Goal: Task Accomplishment & Management: Complete application form

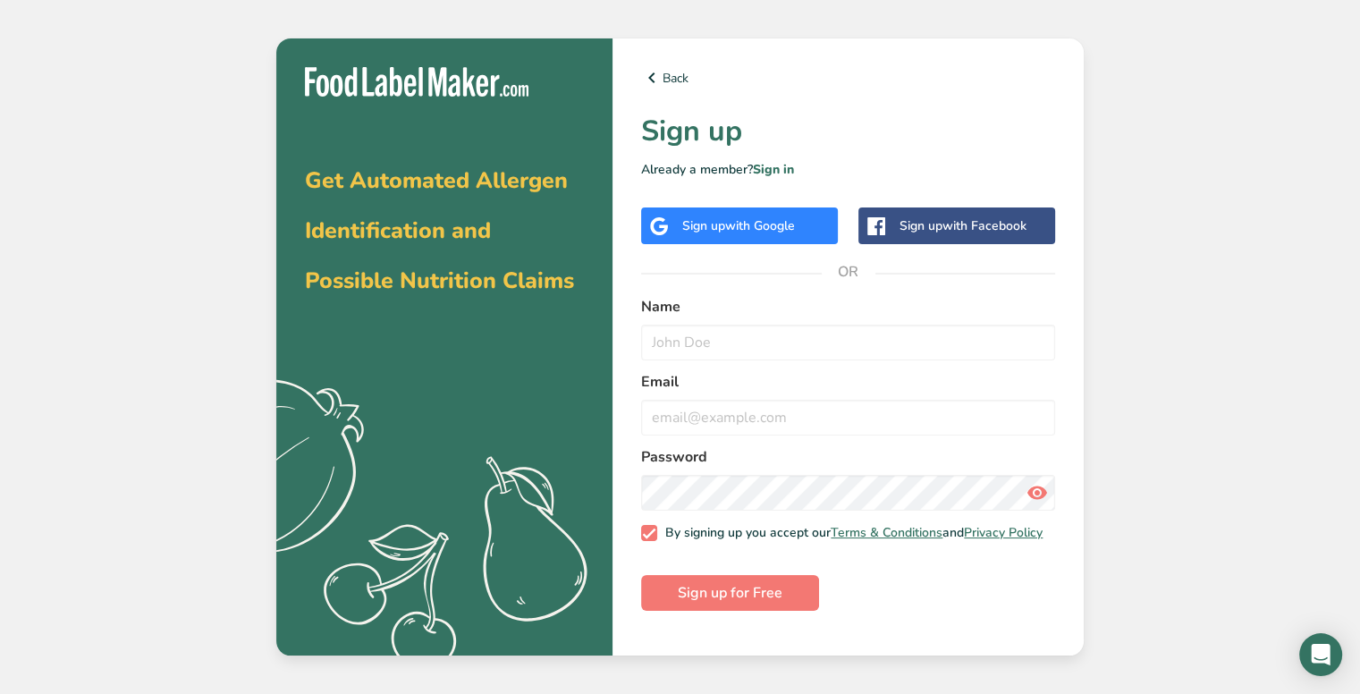
click at [712, 219] on div "Sign up with Google" at bounding box center [738, 225] width 113 height 19
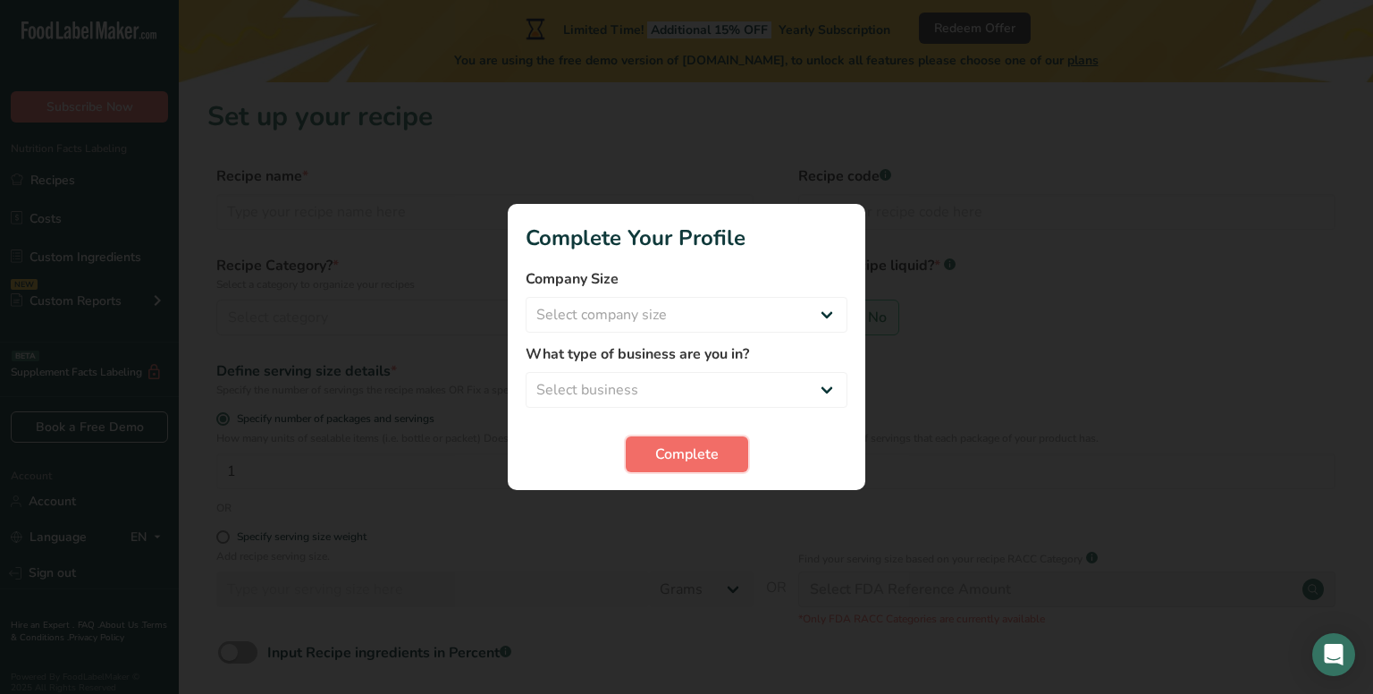
click at [719, 446] on button "Complete" at bounding box center [687, 454] width 122 height 36
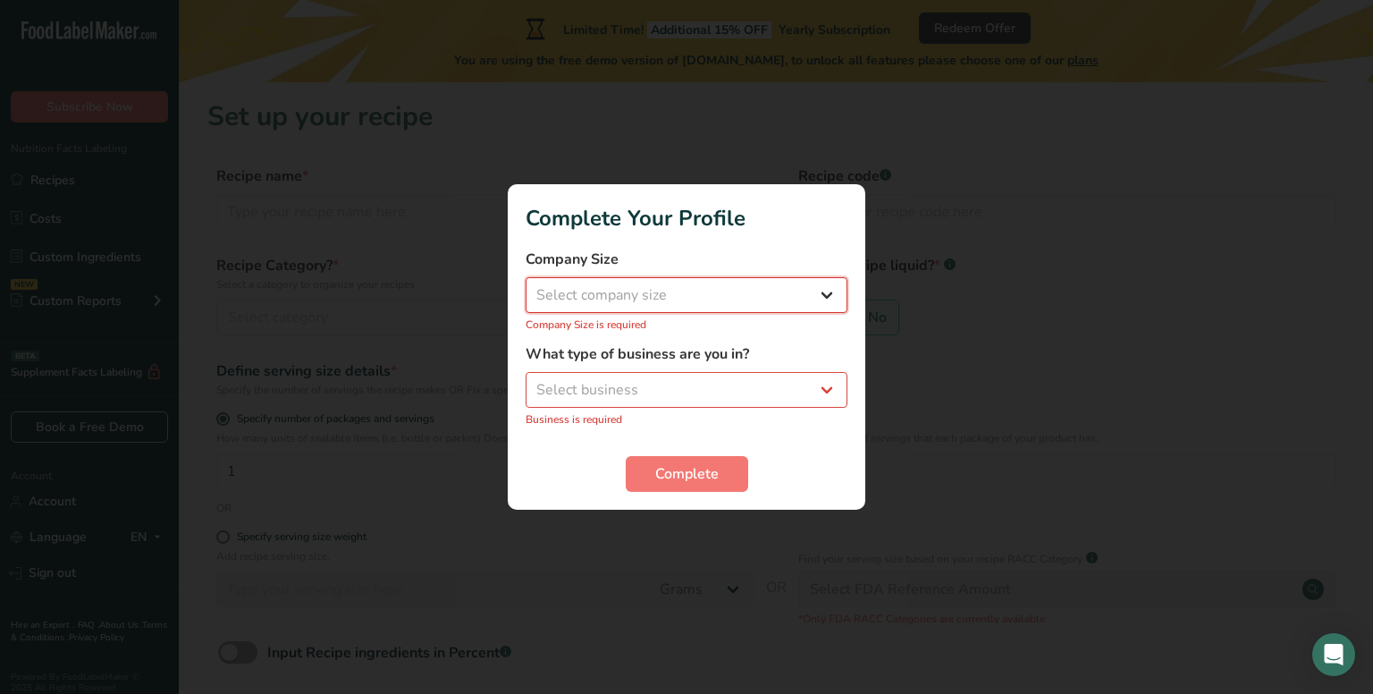
click at [701, 295] on select "Select company size Fewer than 10 Employees 10 to 50 Employees 51 to 500 Employ…" at bounding box center [687, 295] width 322 height 36
select select "2"
click at [526, 287] on select "Select company size Fewer than 10 Employees 10 to 50 Employees 51 to 500 Employ…" at bounding box center [687, 295] width 322 height 36
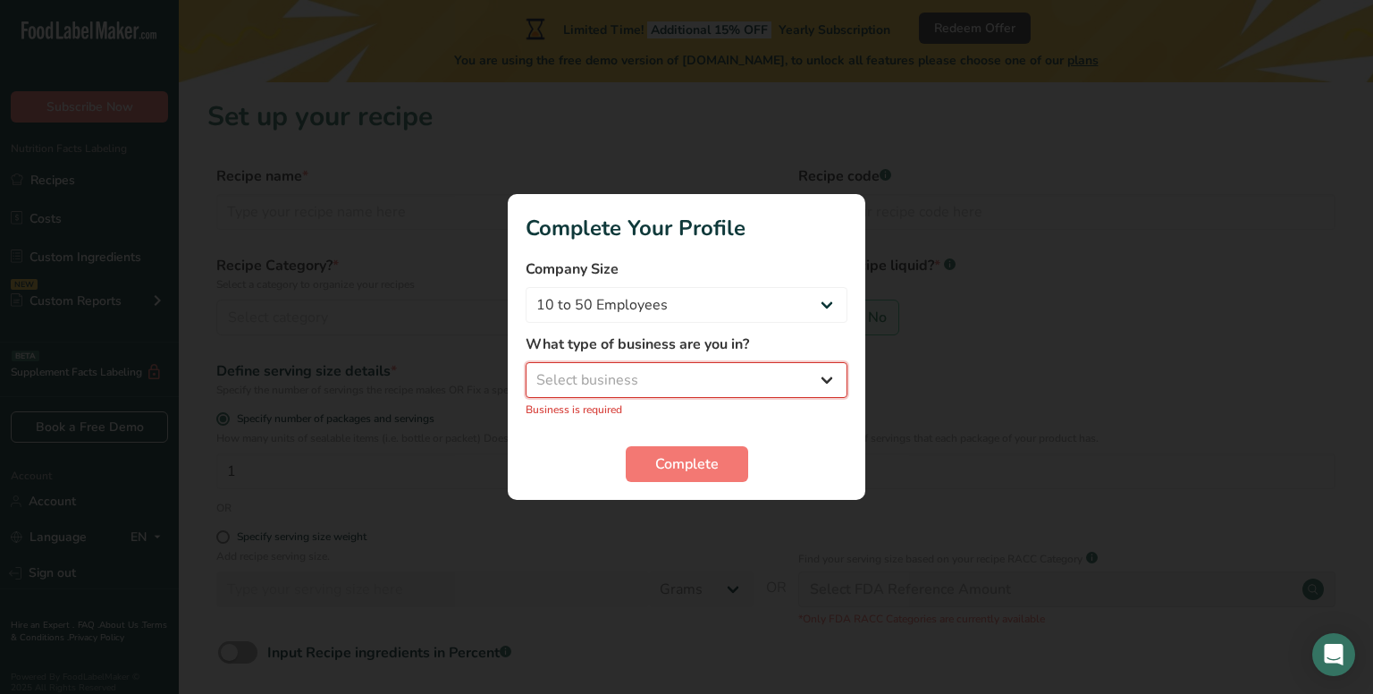
click at [661, 376] on select "Select business Packaged Food Manufacturer Restaurant & Cafe Bakery Meal Plans …" at bounding box center [687, 380] width 322 height 36
select select "2"
click at [526, 372] on select "Select business Packaged Food Manufacturer Restaurant & Cafe Bakery Meal Plans …" at bounding box center [687, 380] width 322 height 36
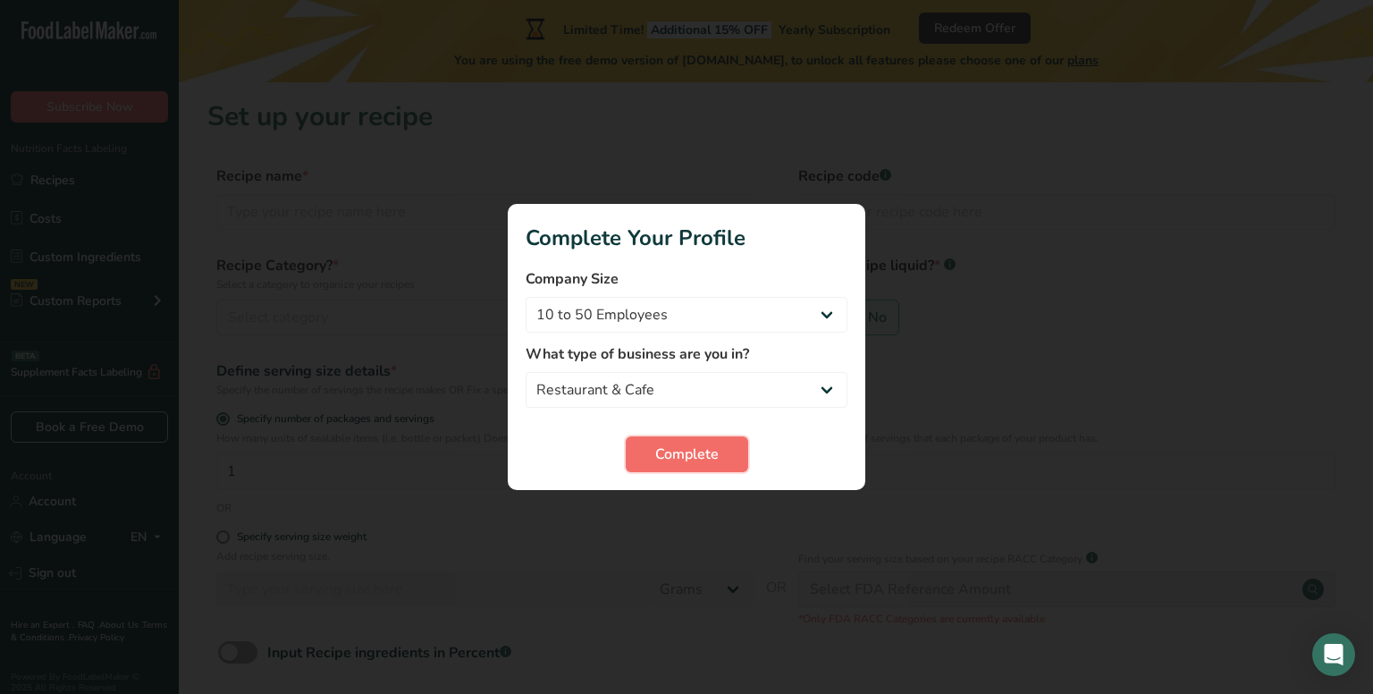
click at [667, 454] on span "Complete" at bounding box center [686, 453] width 63 height 21
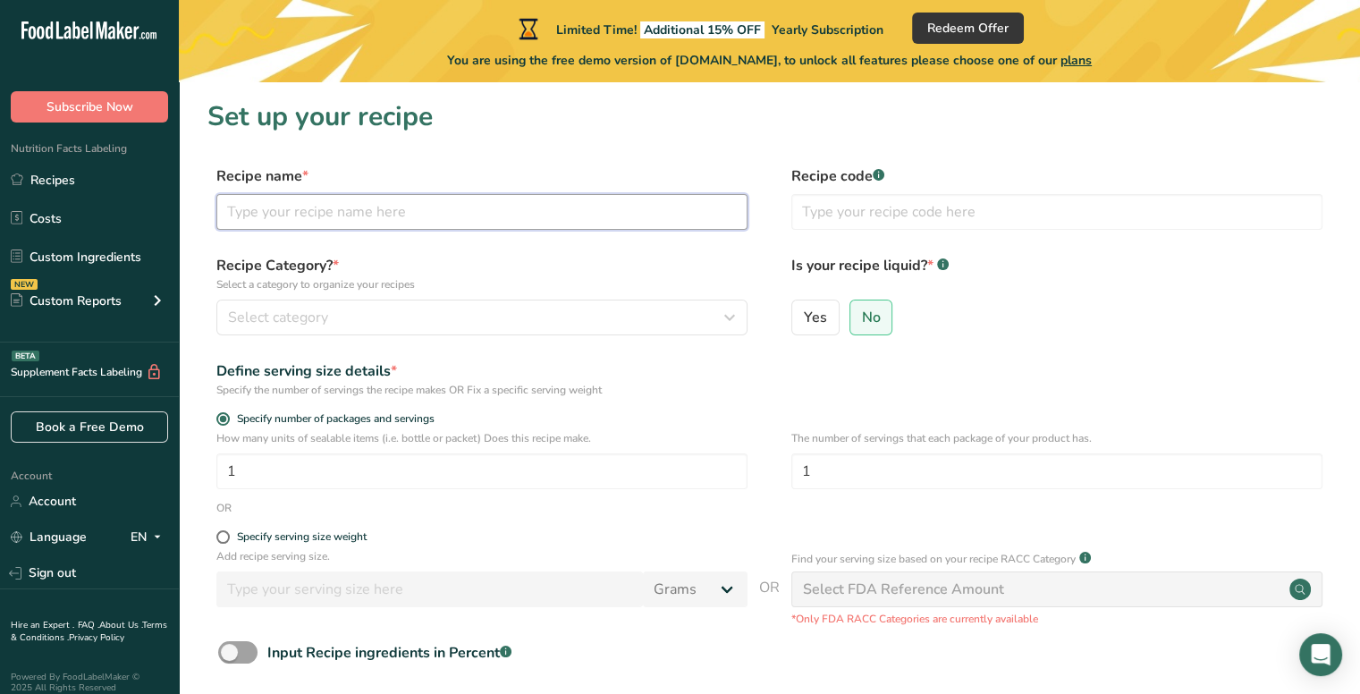
click at [375, 219] on input "text" at bounding box center [481, 212] width 531 height 36
type input "JUGO DE MORA"
click at [831, 215] on input "text" at bounding box center [1056, 212] width 531 height 36
type input "5400017711"
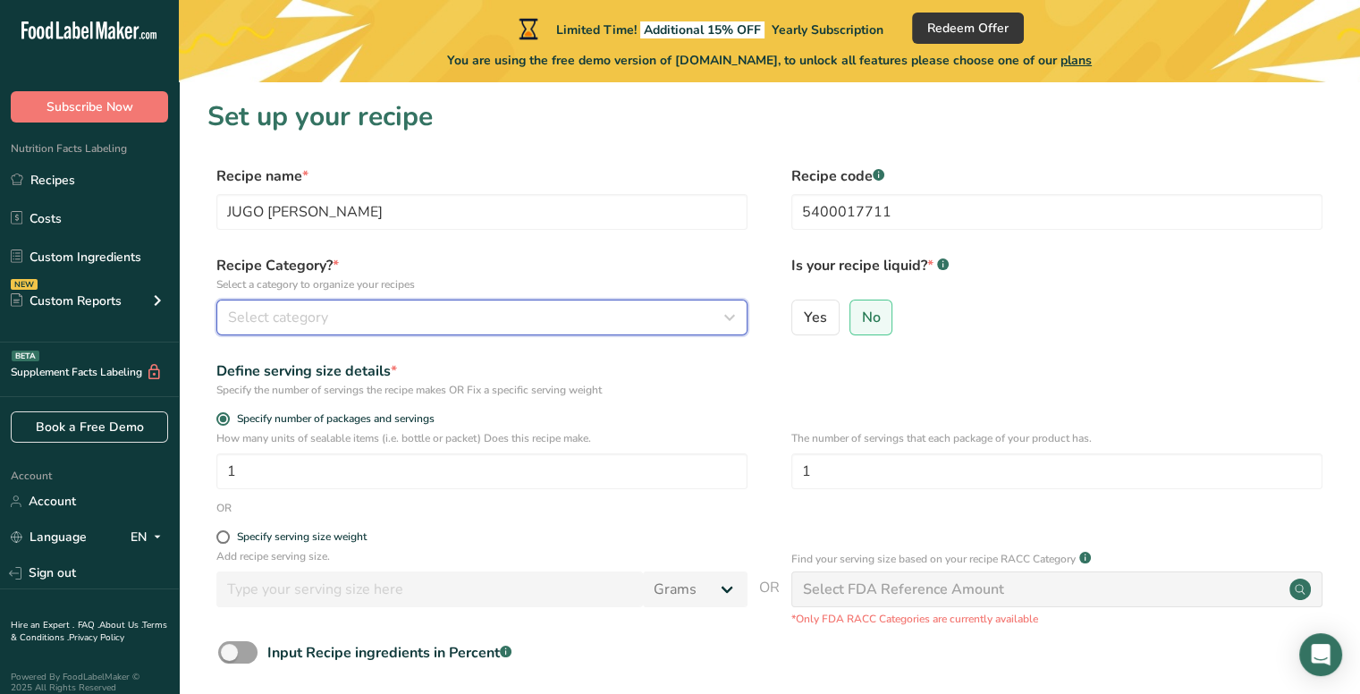
click at [502, 316] on div "Select category" at bounding box center [476, 317] width 497 height 21
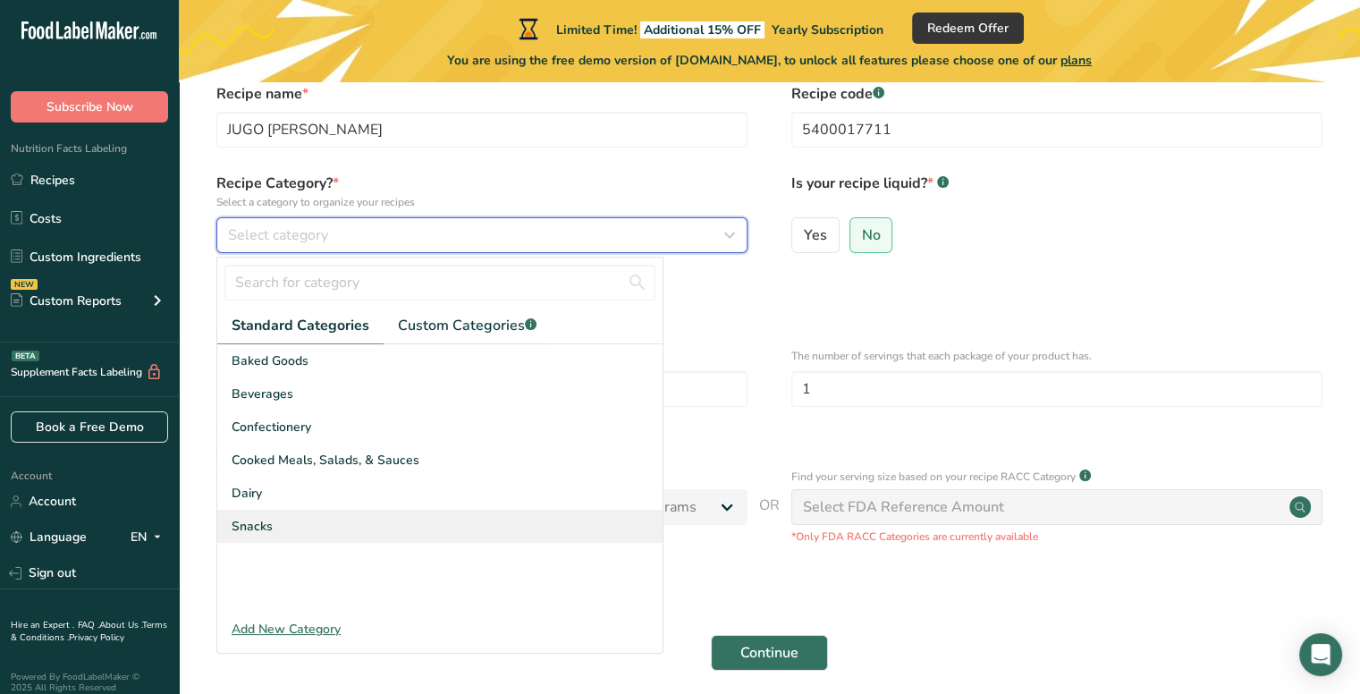
scroll to position [89, 0]
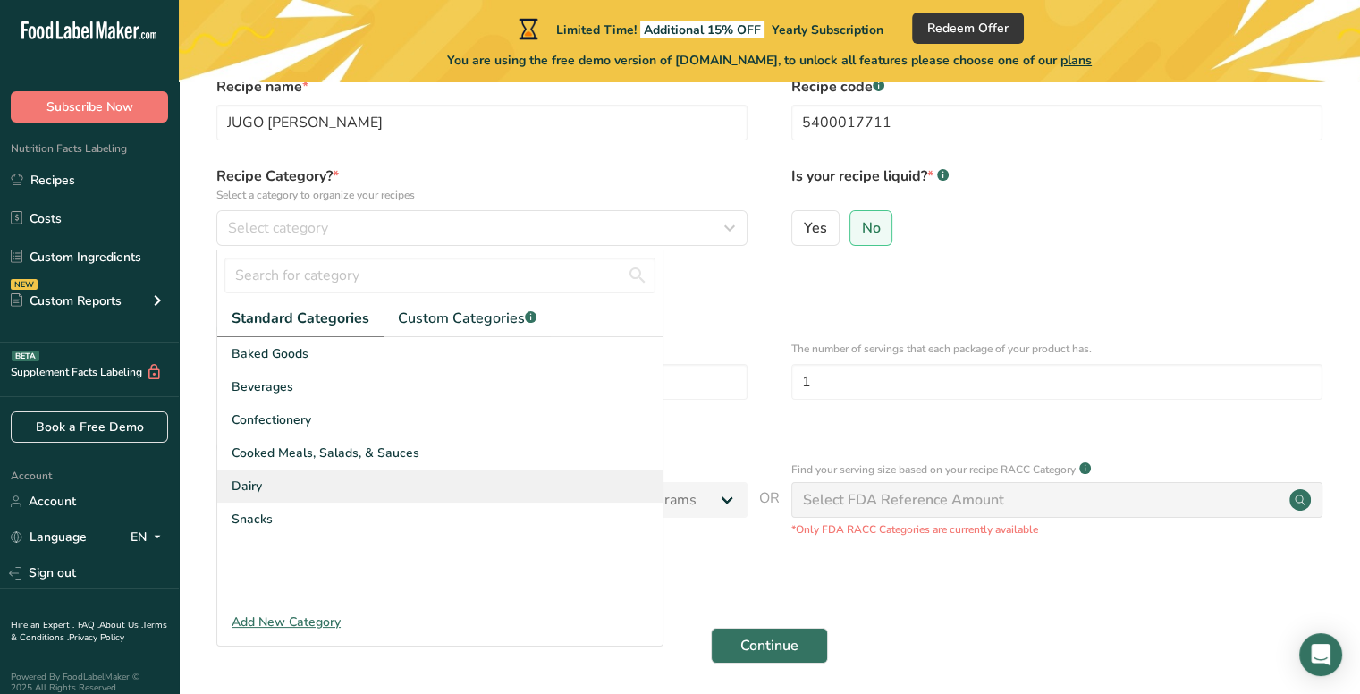
click at [300, 492] on div "Dairy" at bounding box center [439, 485] width 445 height 33
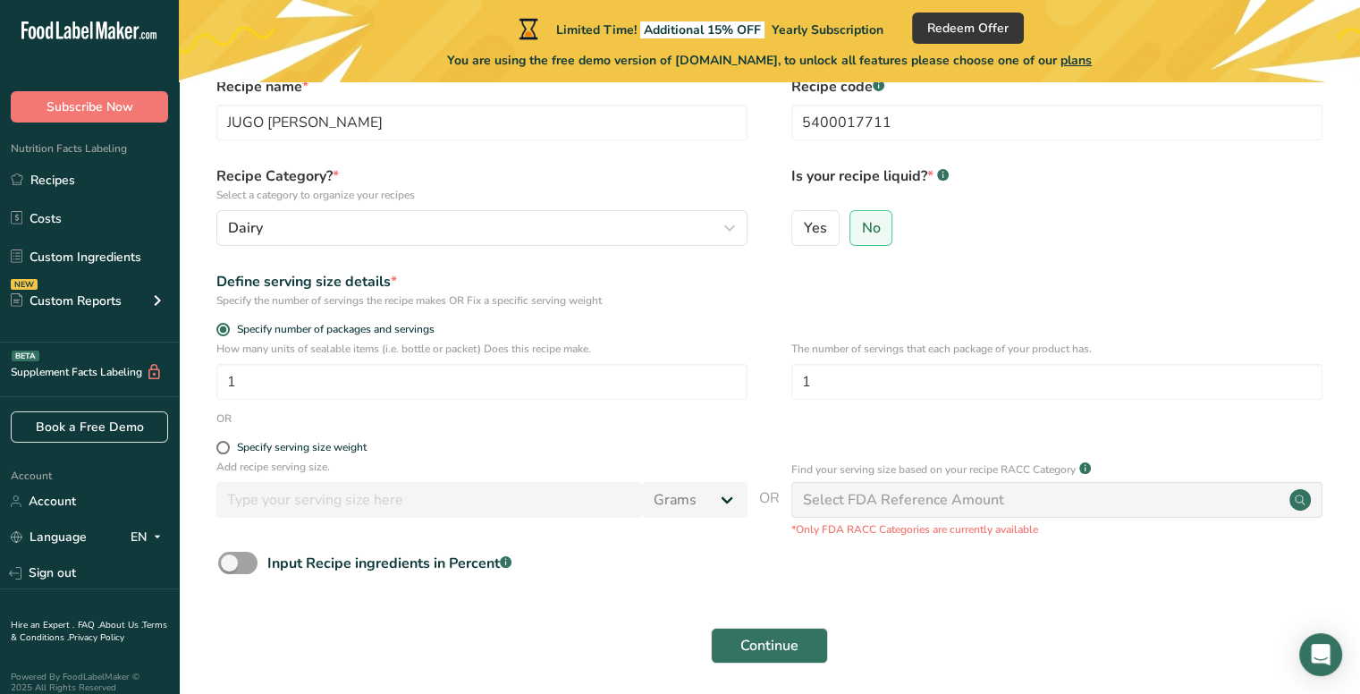
drag, startPoint x: 826, startPoint y: 233, endPoint x: 762, endPoint y: 266, distance: 72.0
click at [825, 234] on label "Yes" at bounding box center [815, 228] width 48 height 36
click at [804, 233] on input "Yes" at bounding box center [798, 228] width 12 height 12
radio input "true"
radio input "false"
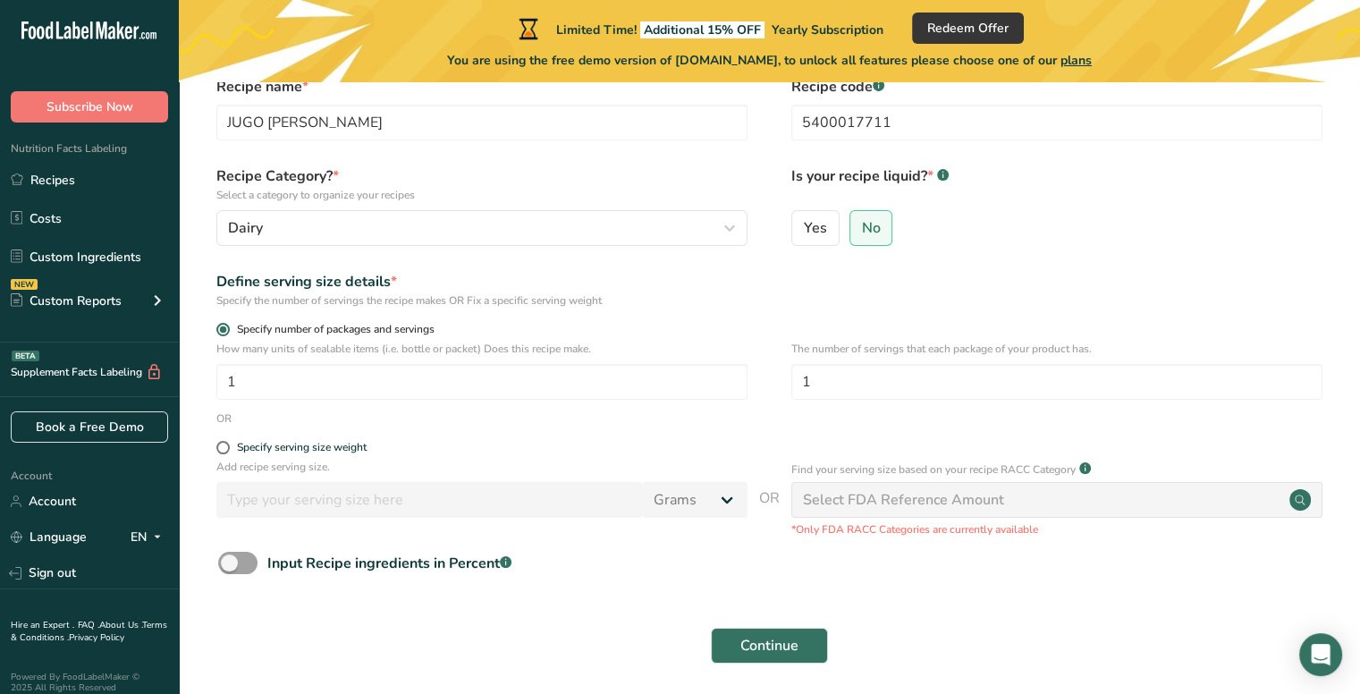
select select "22"
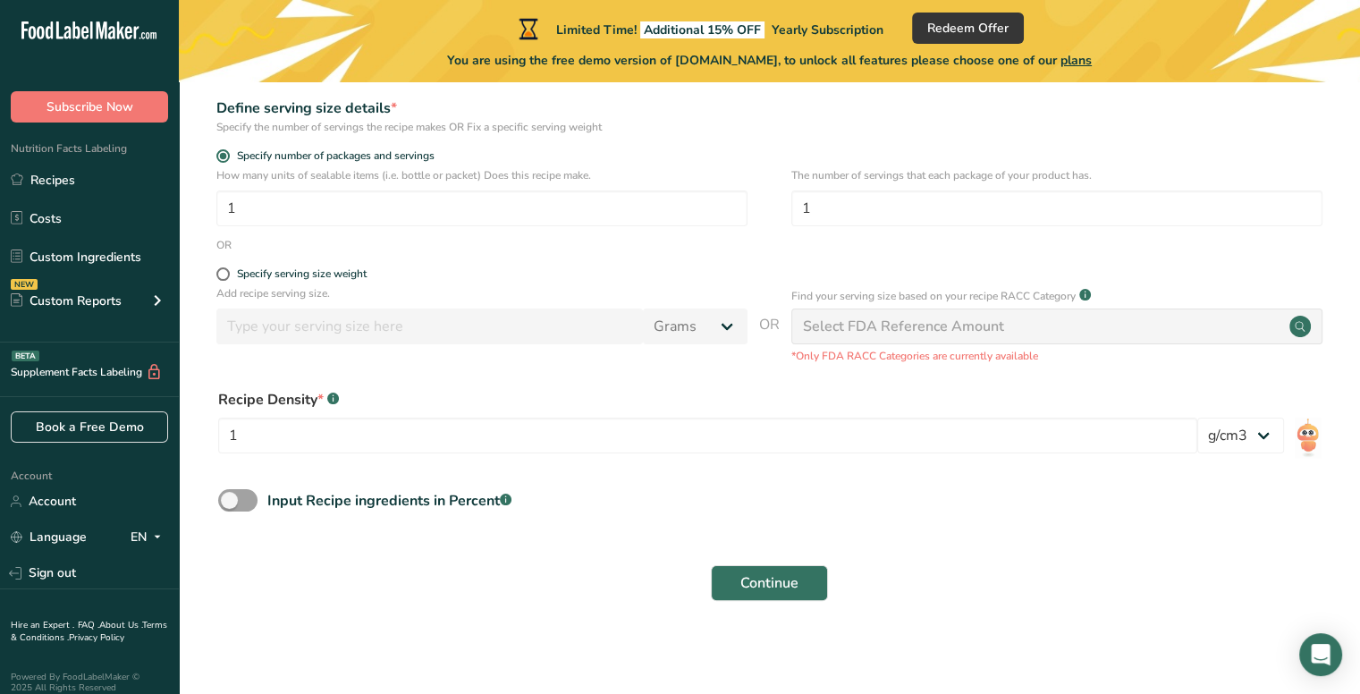
scroll to position [267, 0]
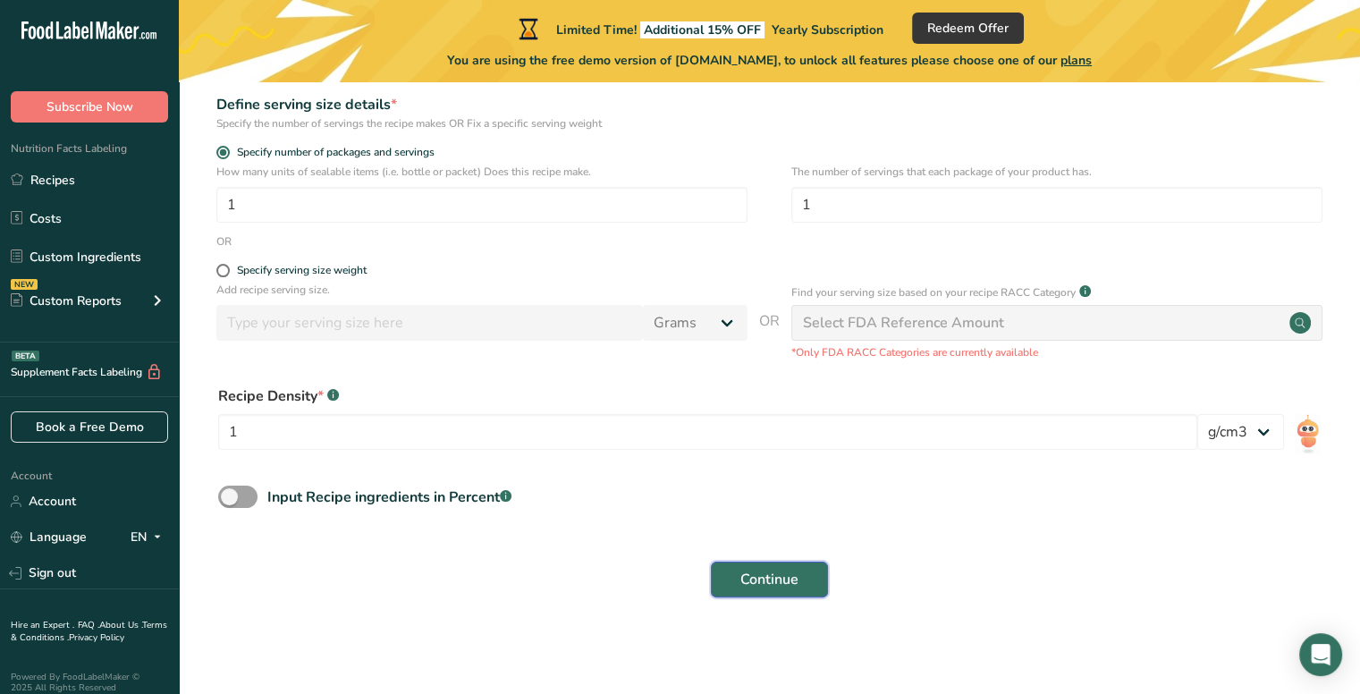
drag, startPoint x: 780, startPoint y: 580, endPoint x: 764, endPoint y: 567, distance: 20.9
click at [780, 580] on span "Continue" at bounding box center [769, 579] width 58 height 21
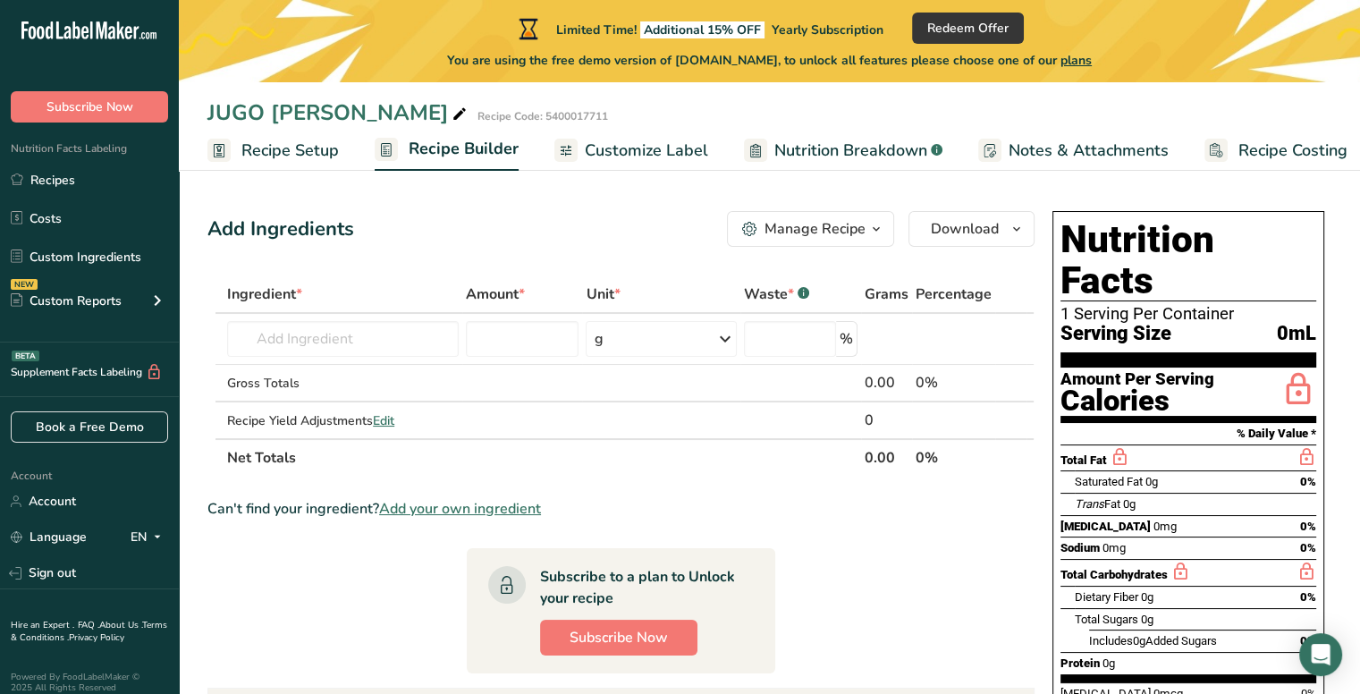
click at [1111, 388] on div "Calories" at bounding box center [1137, 401] width 154 height 26
click at [1172, 388] on div "Calories" at bounding box center [1137, 401] width 154 height 26
click at [300, 326] on input "text" at bounding box center [343, 339] width 232 height 36
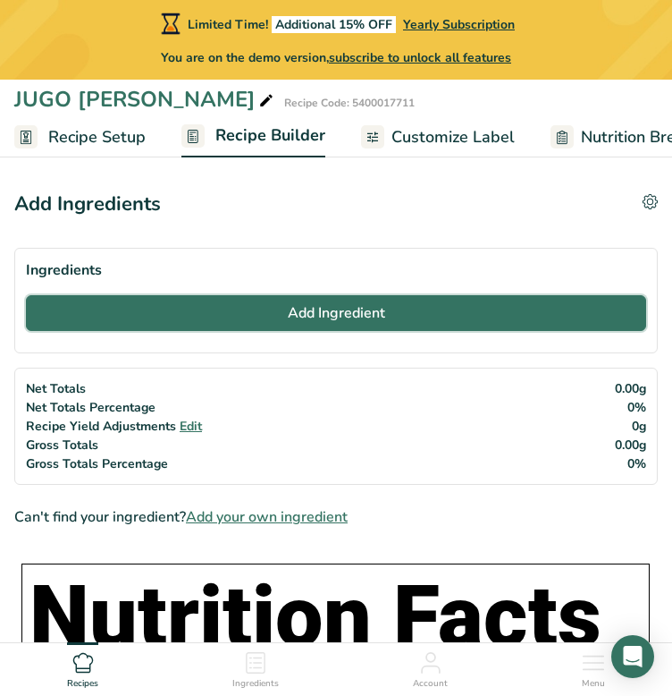
click at [101, 320] on button "Add Ingredient" at bounding box center [336, 313] width 620 height 36
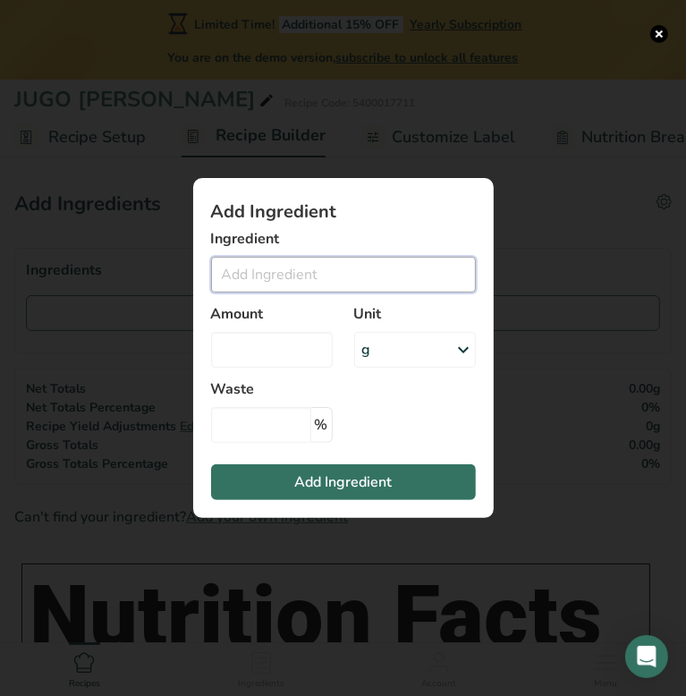
click at [329, 266] on input "Add ingredient modal" at bounding box center [343, 275] width 265 height 36
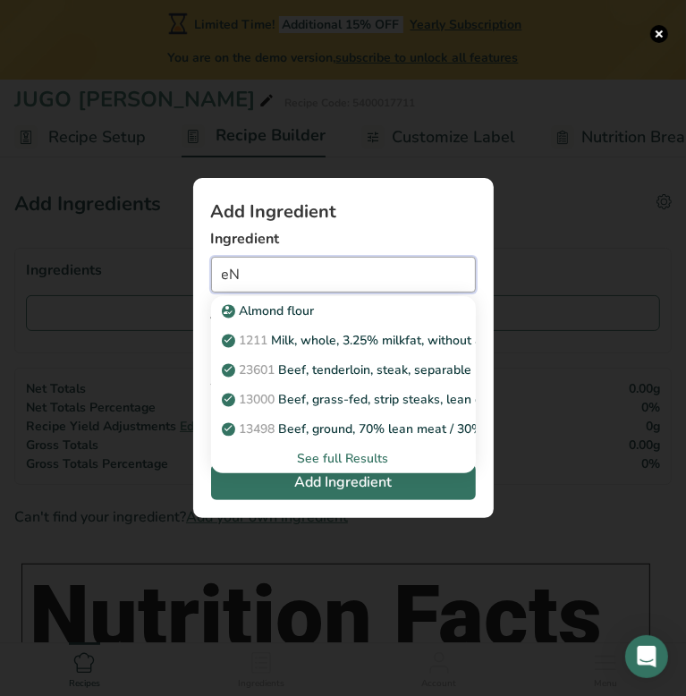
type input "e"
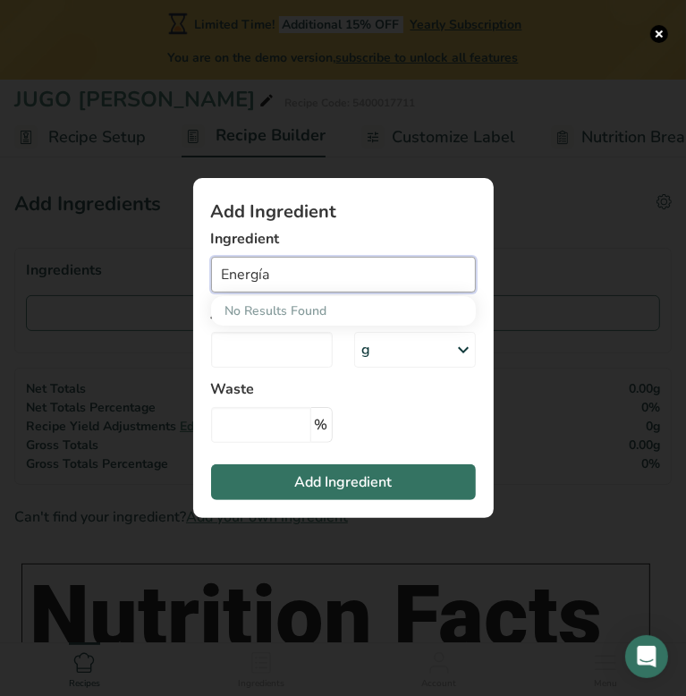
type input "Energía"
click at [357, 246] on label "Ingredient" at bounding box center [343, 238] width 265 height 21
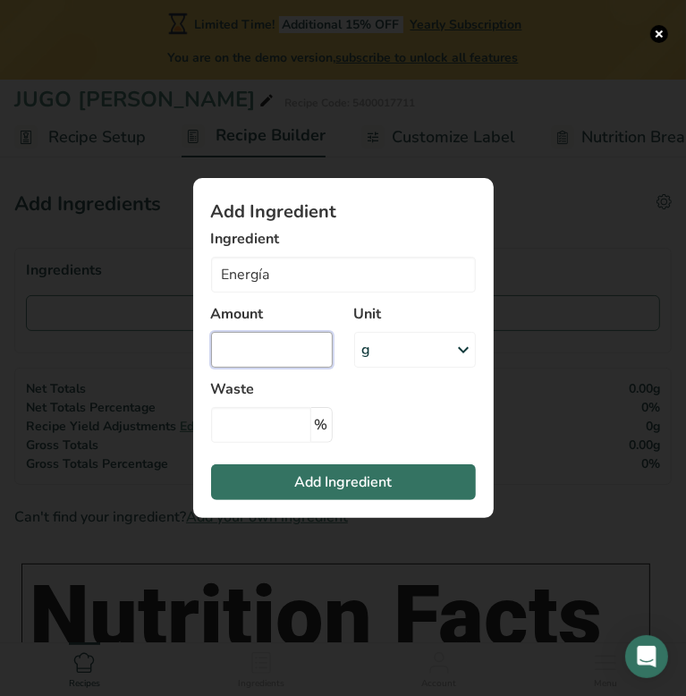
click at [293, 343] on input "Add ingredient modal" at bounding box center [272, 350] width 122 height 36
type input "90"
click at [385, 354] on div "g" at bounding box center [415, 350] width 122 height 36
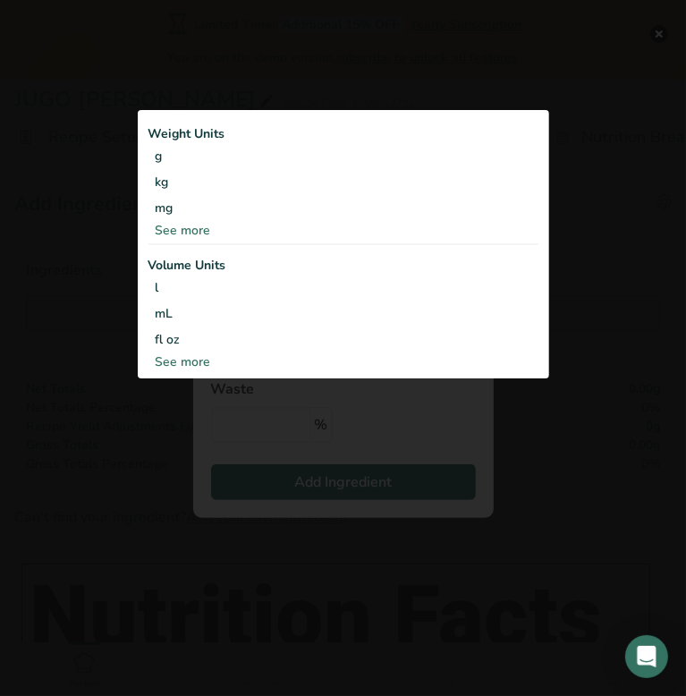
click at [218, 224] on div "See more" at bounding box center [343, 230] width 390 height 19
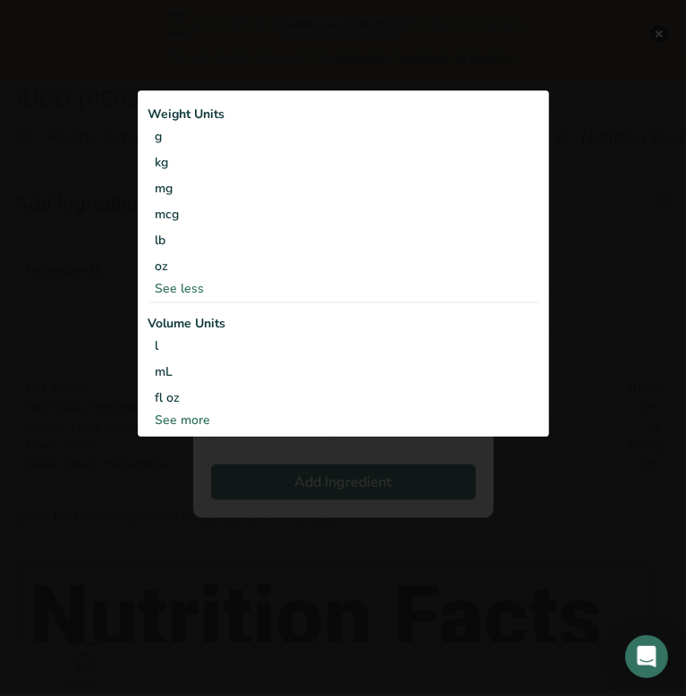
click at [181, 423] on div "See more" at bounding box center [343, 419] width 390 height 19
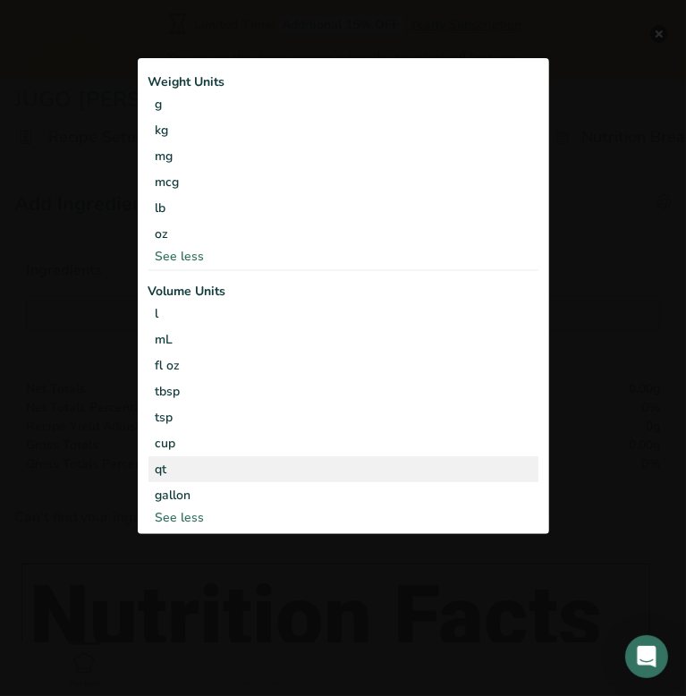
click at [236, 460] on div "qt" at bounding box center [343, 469] width 375 height 19
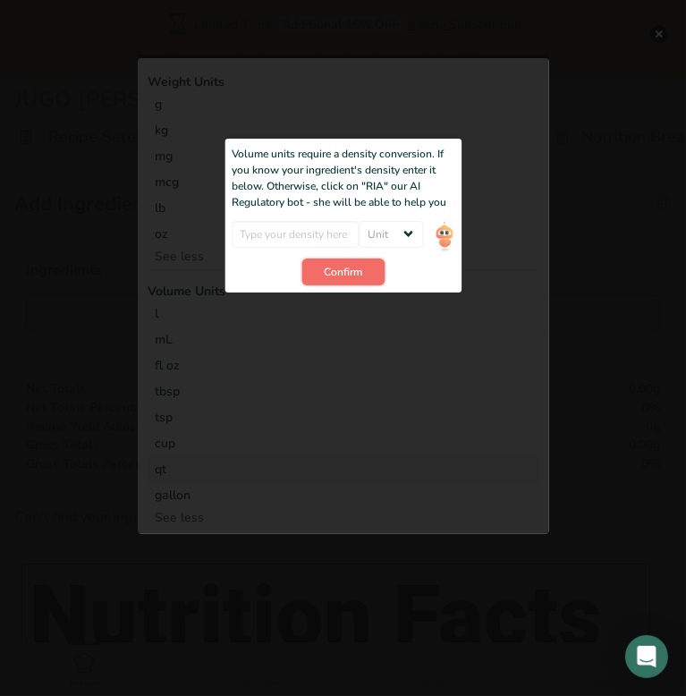
click at [356, 266] on span "Confirm" at bounding box center [343, 272] width 38 height 16
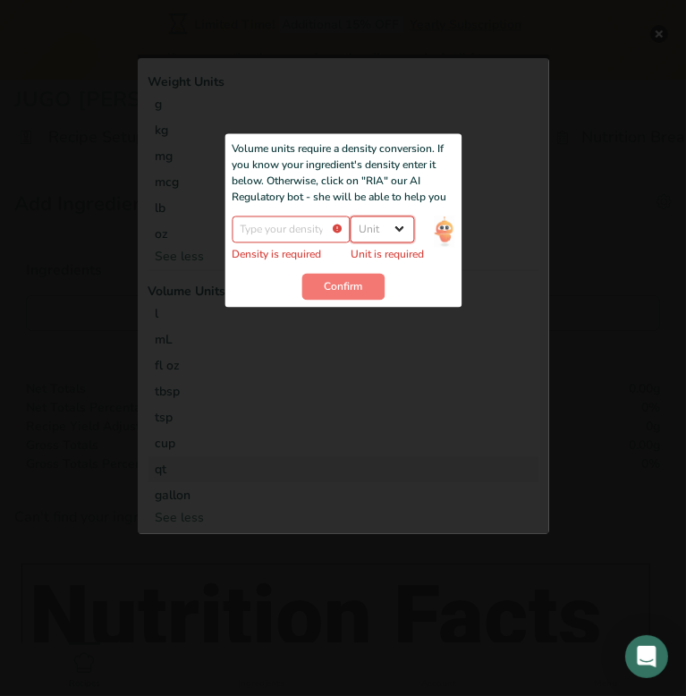
drag, startPoint x: 366, startPoint y: 234, endPoint x: 375, endPoint y: 239, distance: 10.0
click at [366, 234] on select "Unit lb/ft3 g/cm3" at bounding box center [382, 228] width 64 height 27
select select "23"
click at [359, 217] on select "Unit lb/ft3 g/cm3" at bounding box center [382, 228] width 64 height 27
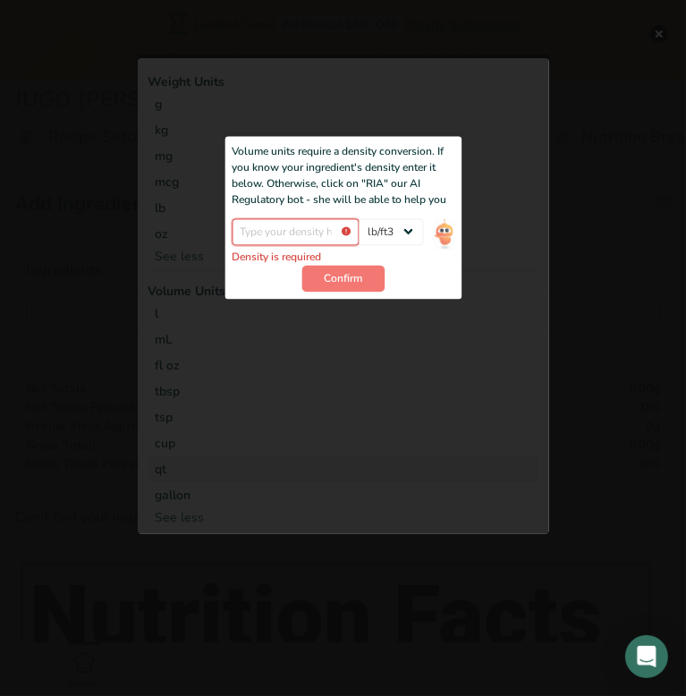
click at [290, 230] on input "Add ingredient modal" at bounding box center [296, 231] width 128 height 27
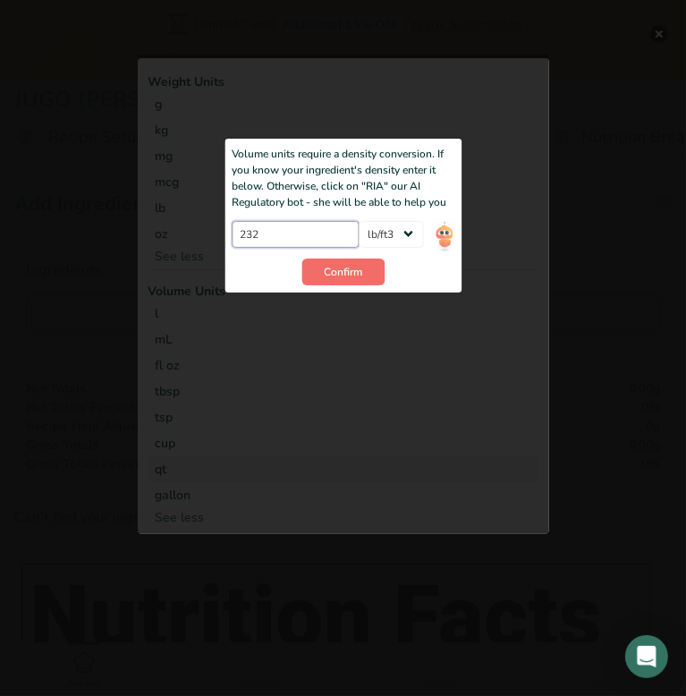
type input "232"
click at [327, 270] on span "Confirm" at bounding box center [343, 272] width 38 height 16
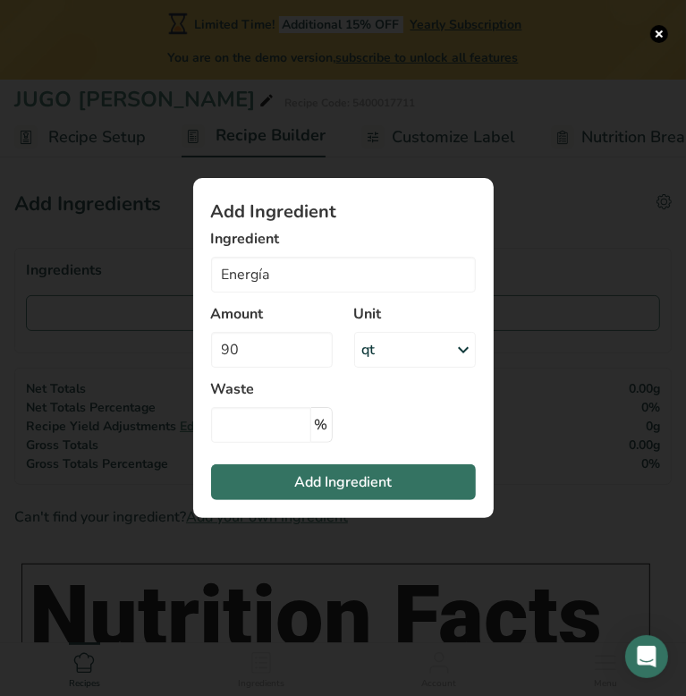
click at [390, 362] on div "qt" at bounding box center [415, 350] width 122 height 36
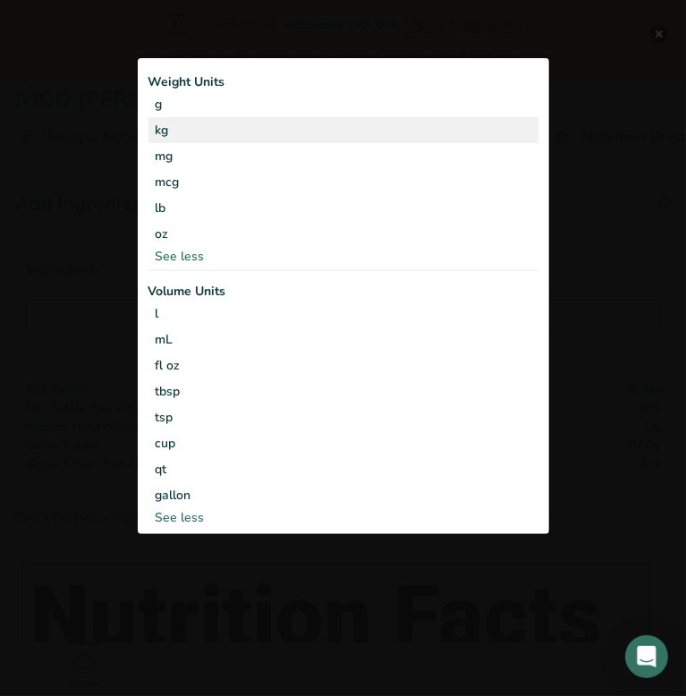
click at [243, 131] on div "kg" at bounding box center [343, 130] width 390 height 26
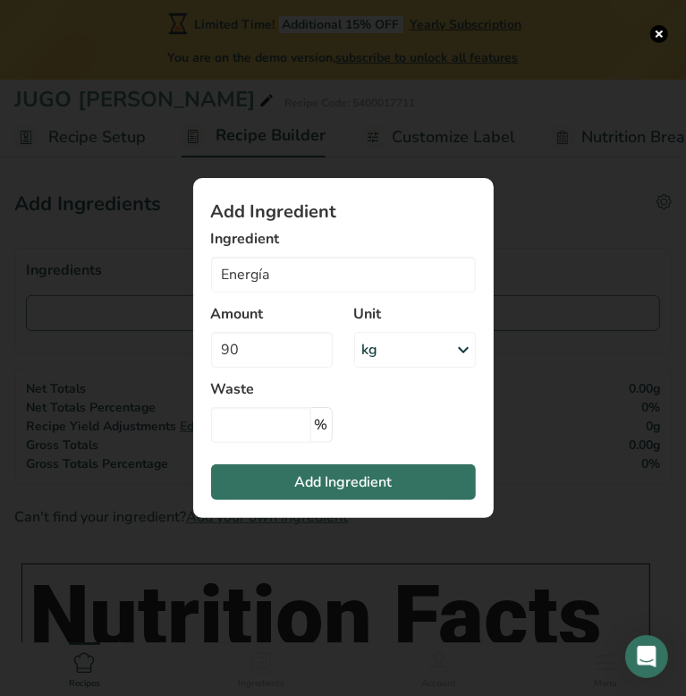
click at [394, 350] on div "kg" at bounding box center [415, 350] width 122 height 36
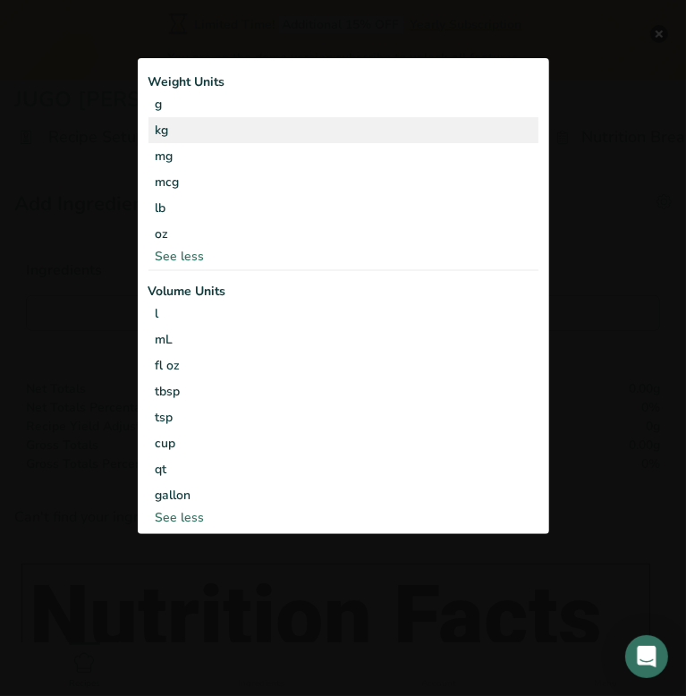
click at [219, 141] on div "kg" at bounding box center [343, 130] width 390 height 26
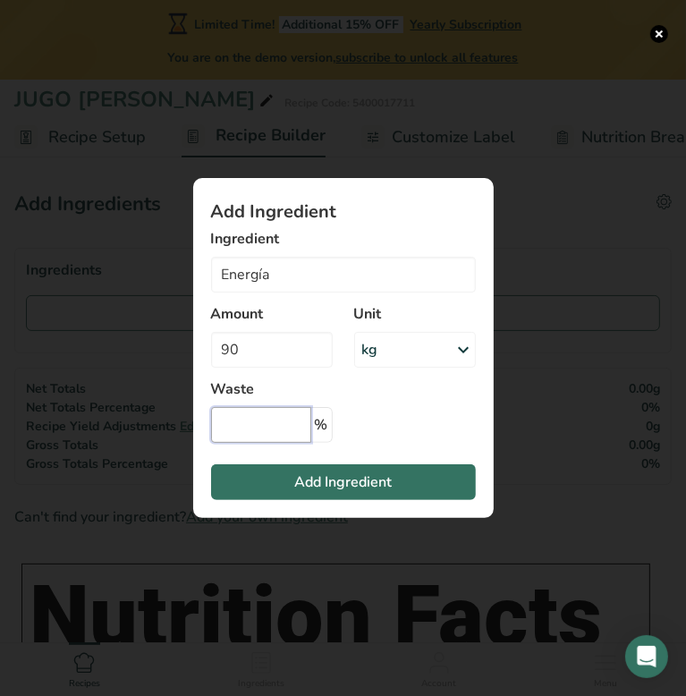
click at [268, 427] on input "Add ingredient modal" at bounding box center [261, 425] width 100 height 36
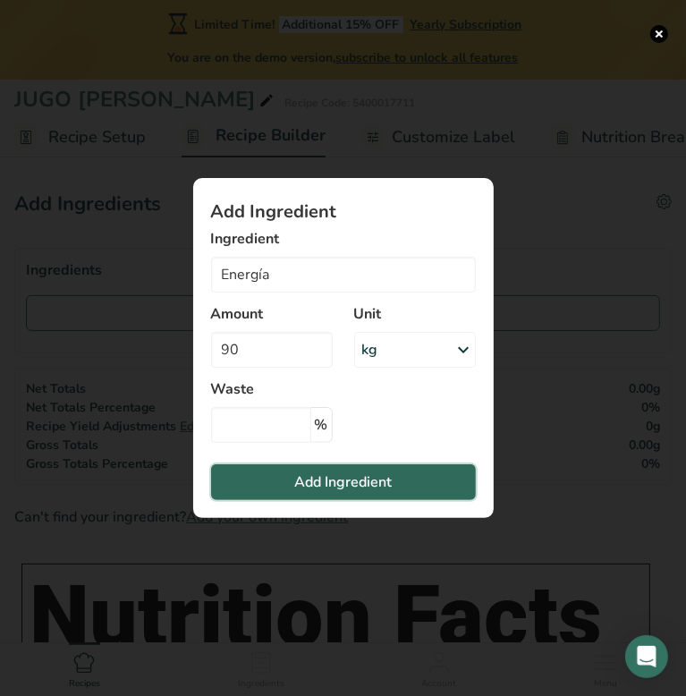
click at [306, 494] on button "Add Ingredient" at bounding box center [343, 482] width 265 height 36
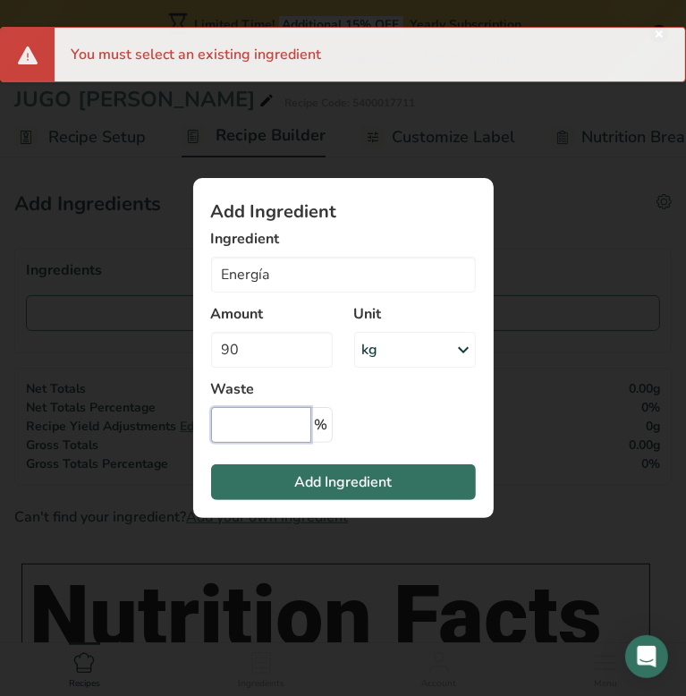
click at [269, 419] on input "Add ingredient modal" at bounding box center [261, 425] width 100 height 36
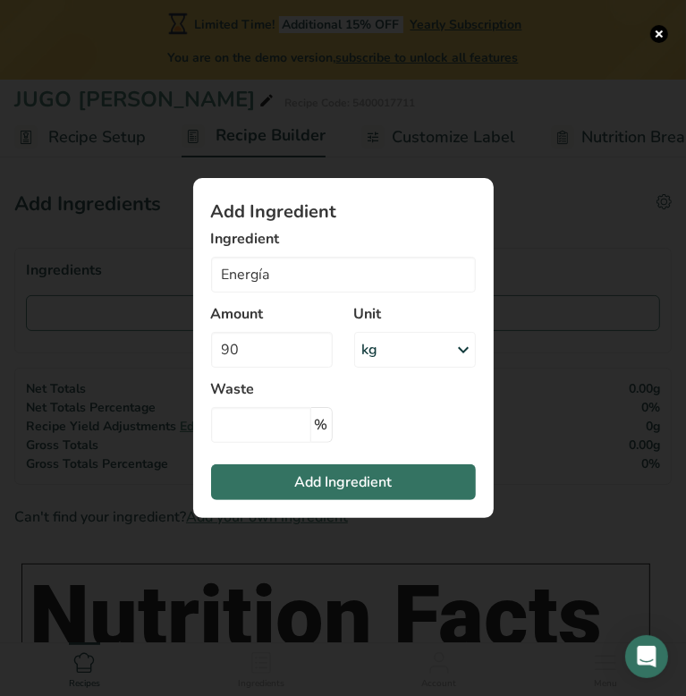
click at [610, 413] on div "Add ingredient modal" at bounding box center [343, 348] width 686 height 696
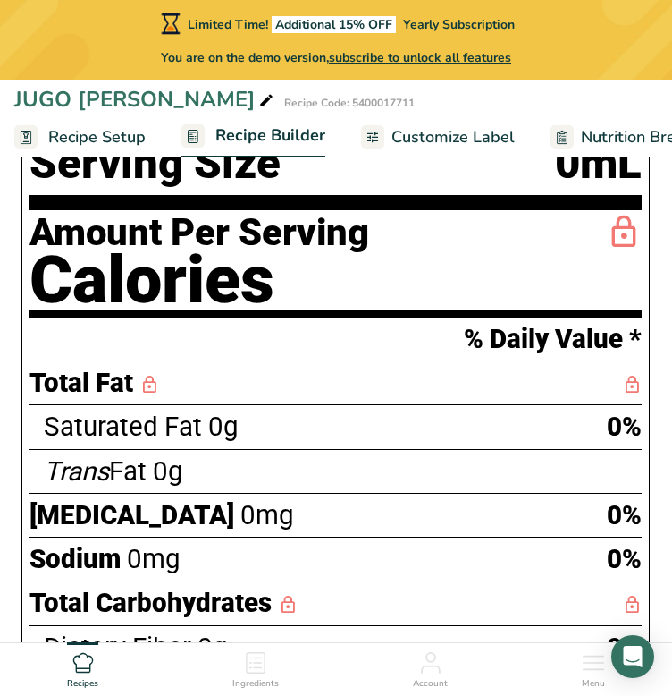
scroll to position [626, 0]
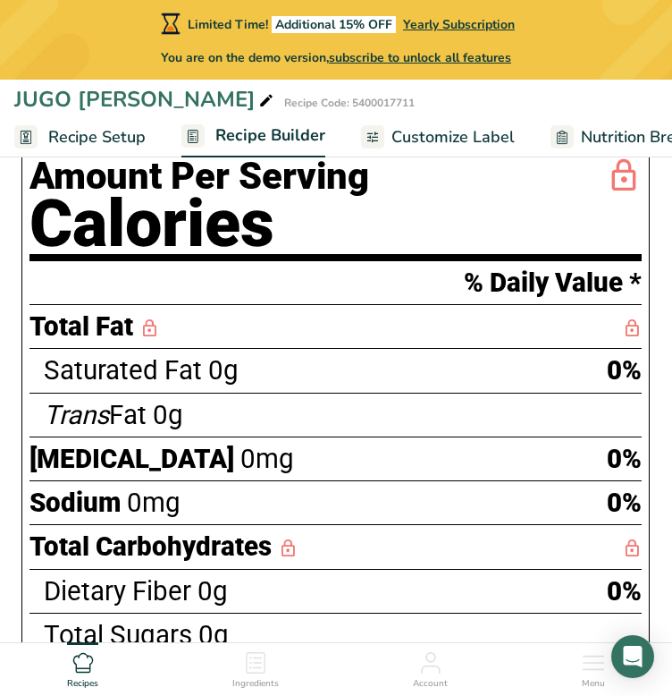
click at [127, 376] on span "Saturated Fat" at bounding box center [123, 370] width 158 height 30
drag, startPoint x: 130, startPoint y: 373, endPoint x: 170, endPoint y: 369, distance: 40.4
click at [131, 373] on span "Saturated Fat" at bounding box center [123, 370] width 158 height 30
click at [172, 369] on span "Saturated Fat" at bounding box center [123, 370] width 158 height 30
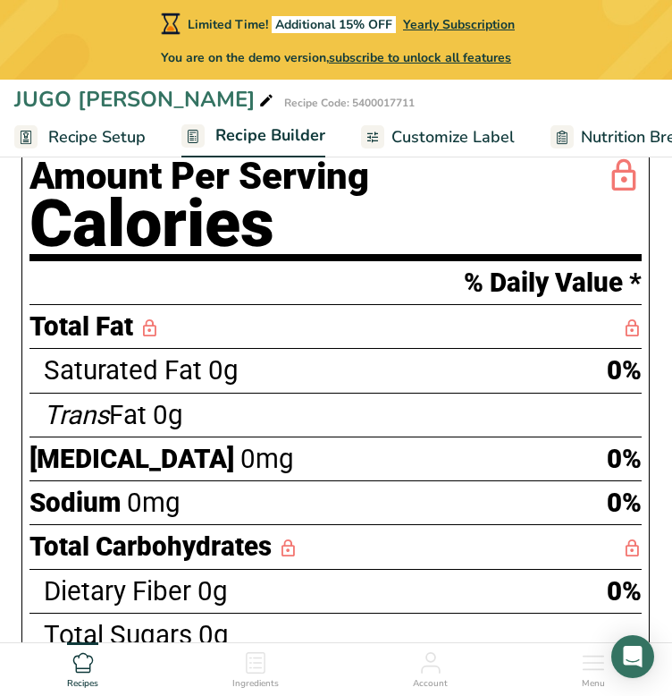
click at [172, 369] on span "Saturated Fat" at bounding box center [123, 370] width 158 height 30
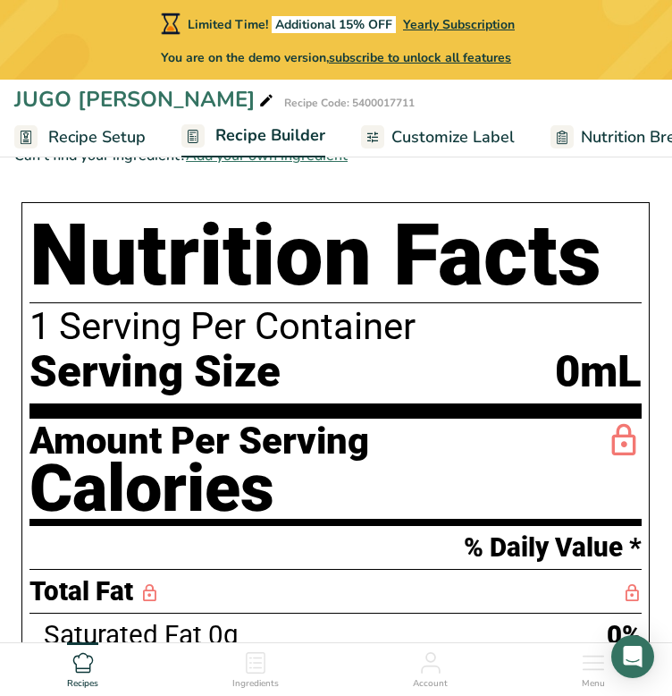
scroll to position [358, 0]
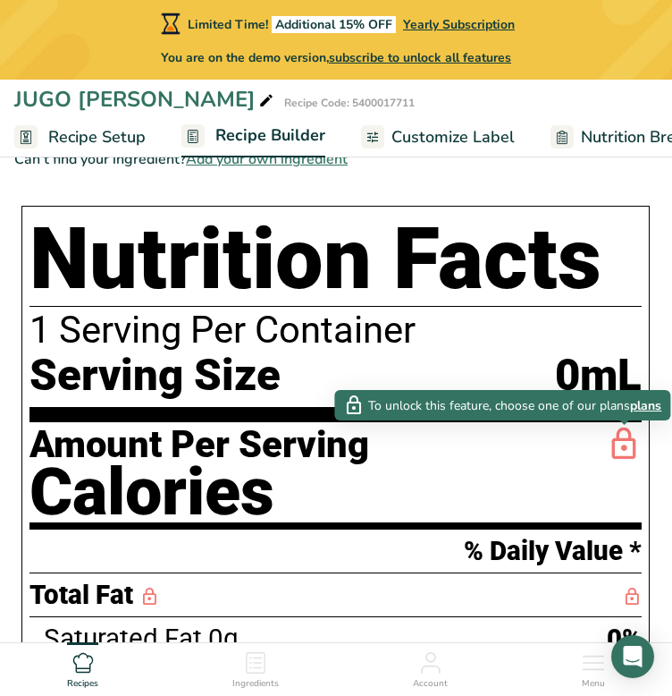
click at [629, 435] on icon at bounding box center [624, 445] width 36 height 42
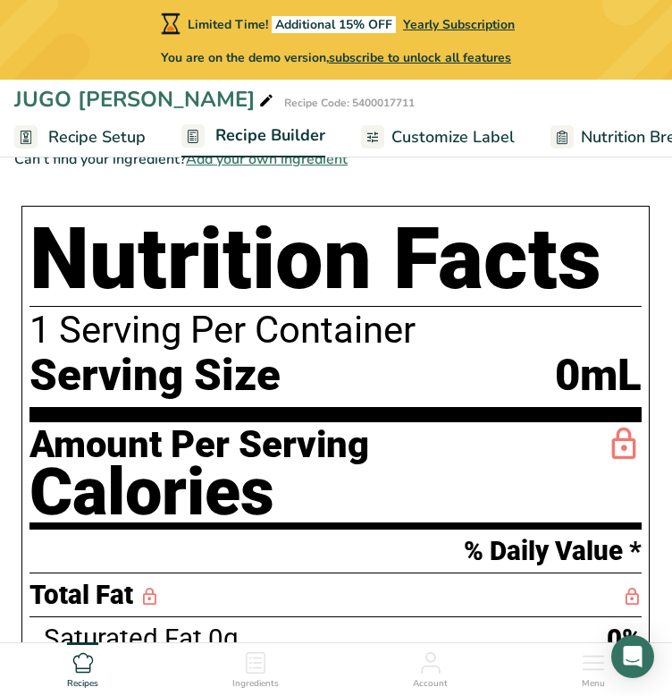
click at [630, 440] on icon at bounding box center [624, 445] width 36 height 42
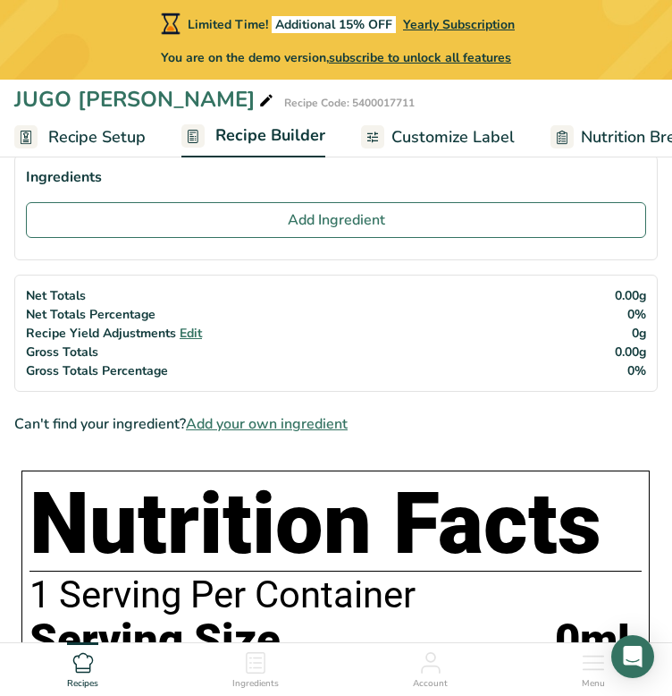
scroll to position [89, 0]
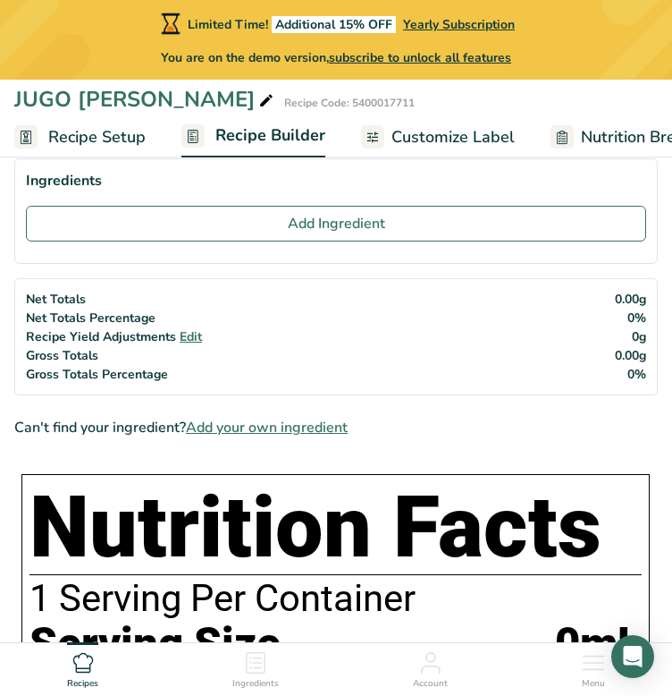
click at [619, 307] on span "0.00g" at bounding box center [630, 299] width 31 height 17
click at [638, 294] on span "0.00g" at bounding box center [630, 299] width 31 height 17
drag, startPoint x: 594, startPoint y: 301, endPoint x: 633, endPoint y: 302, distance: 39.3
click at [633, 302] on div "Net Totals Net Totals Percentage Recipe Yield Adjustments Edit Gross Totals Gro…" at bounding box center [336, 336] width 644 height 117
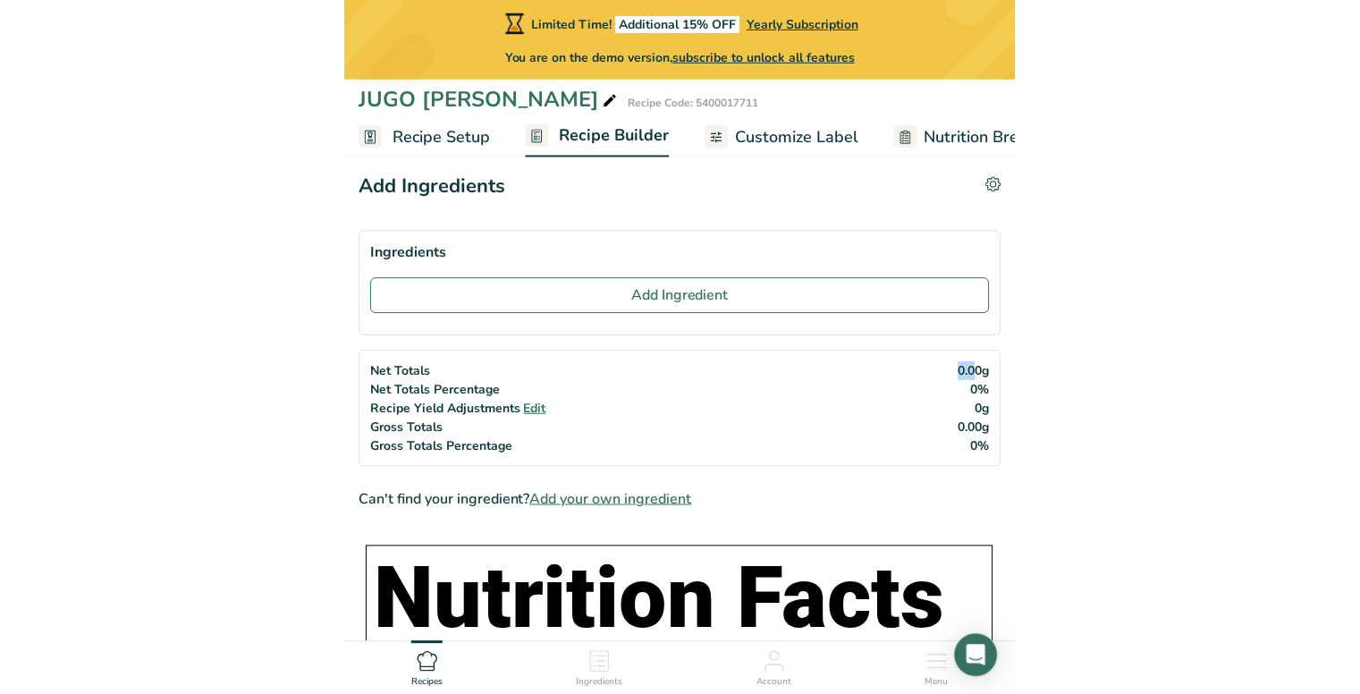
scroll to position [0, 0]
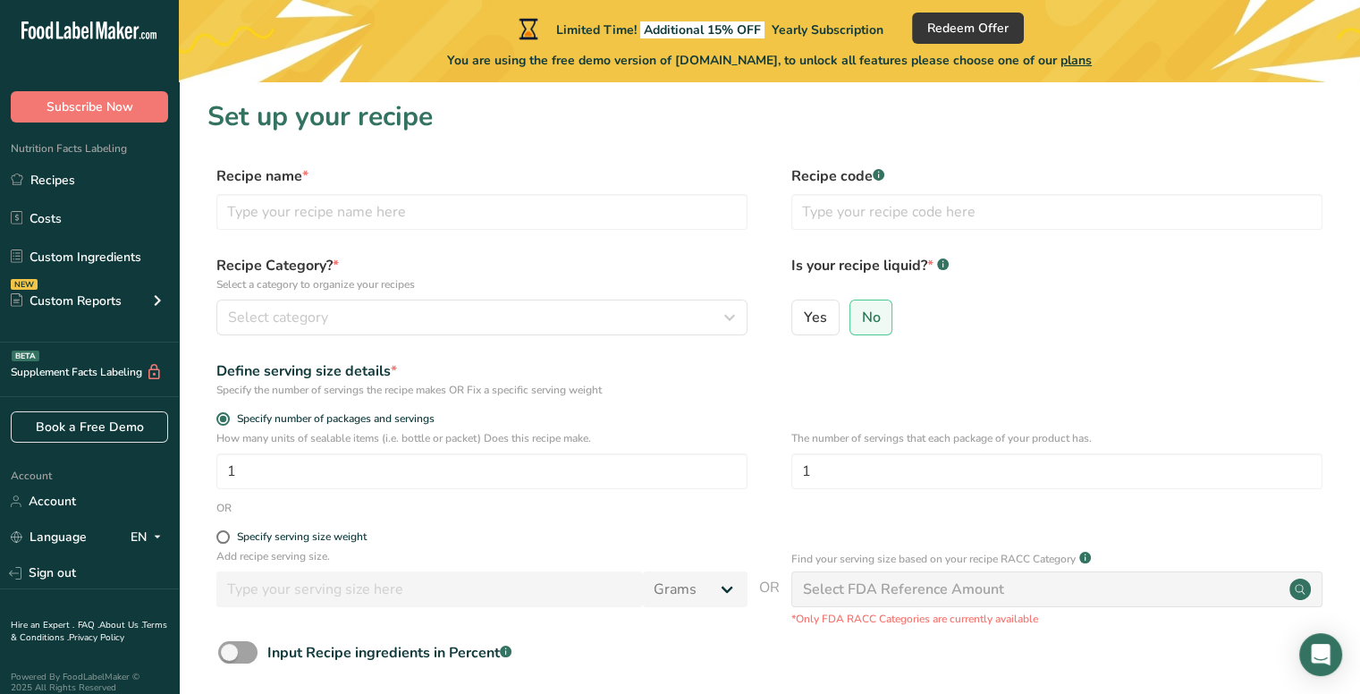
scroll to position [156, 0]
